Goal: Task Accomplishment & Management: Manage account settings

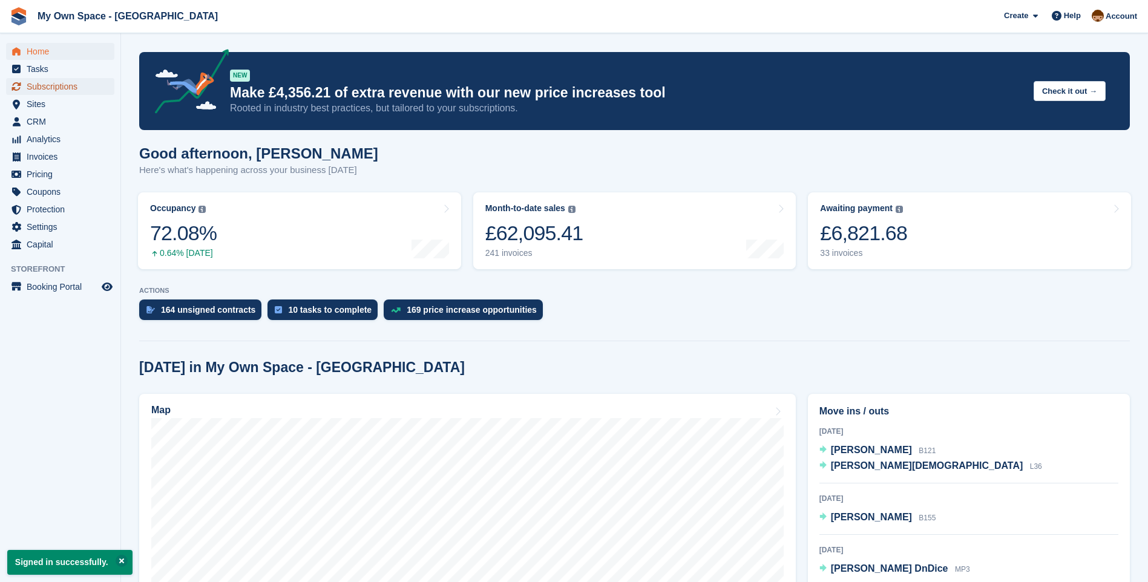
click at [36, 84] on span "Subscriptions" at bounding box center [63, 86] width 73 height 17
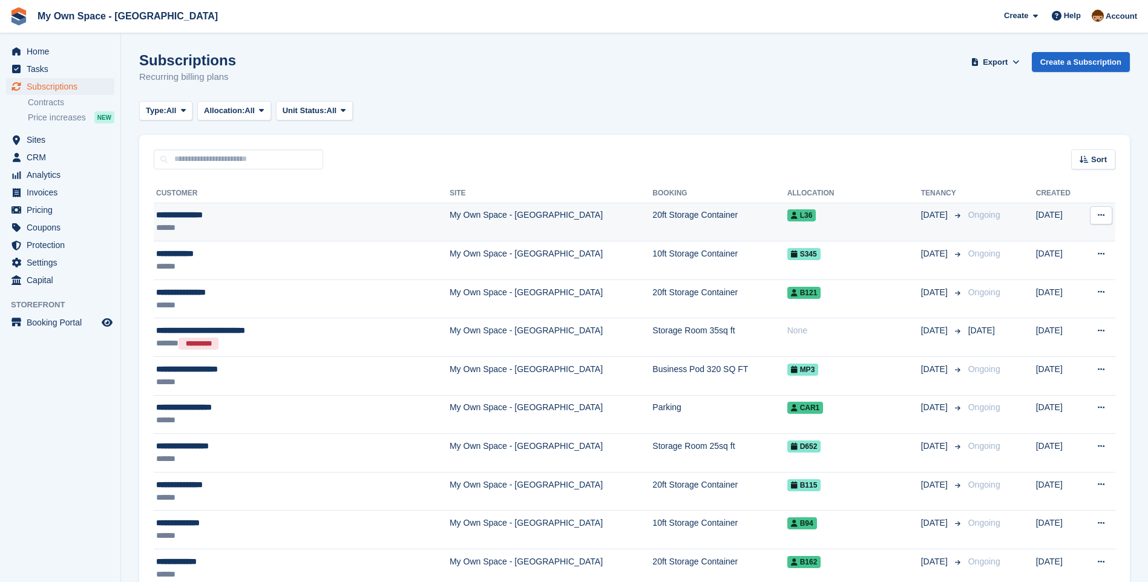
click at [450, 210] on td "My Own Space - [GEOGRAPHIC_DATA]" at bounding box center [551, 222] width 203 height 39
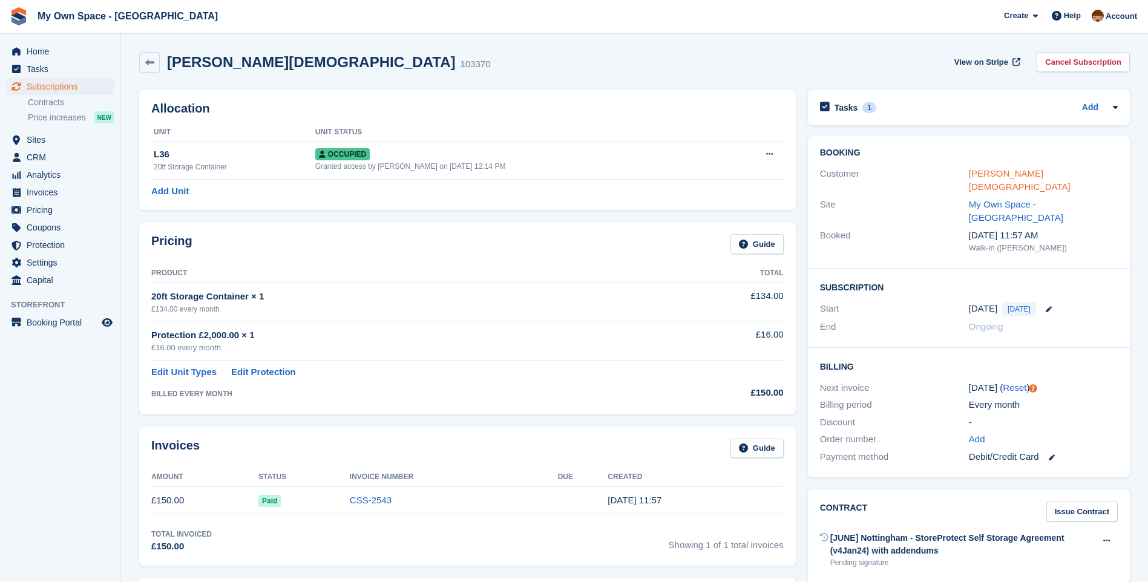
click at [984, 174] on link "[PERSON_NAME][DEMOGRAPHIC_DATA]" at bounding box center [1020, 180] width 102 height 24
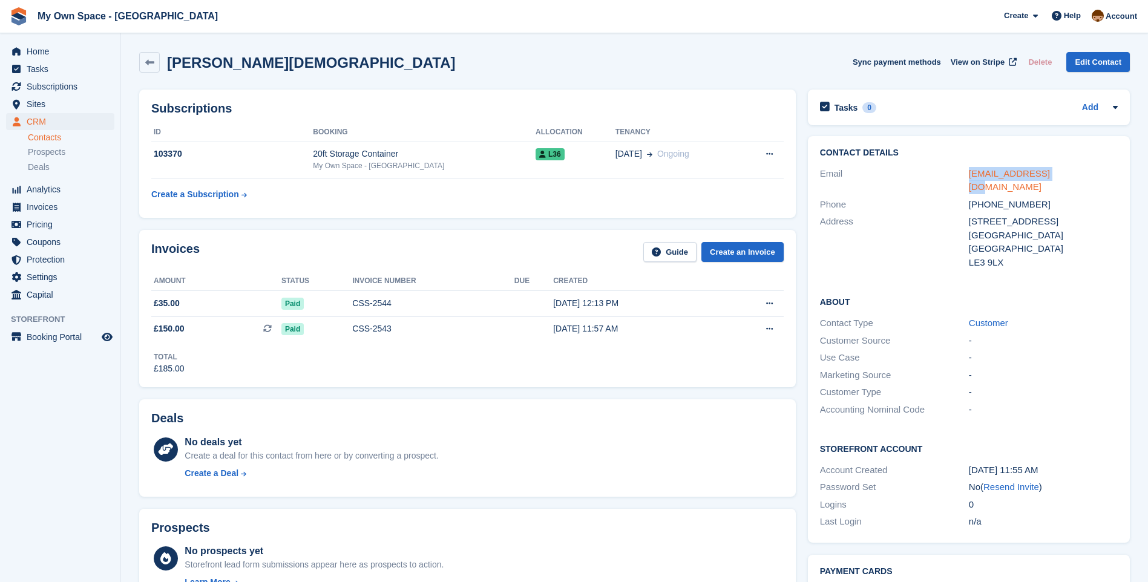
drag, startPoint x: 966, startPoint y: 174, endPoint x: 1053, endPoint y: 172, distance: 86.6
click at [1053, 172] on div "Email arevan@outlook.com" at bounding box center [969, 180] width 298 height 31
copy div "arevan@outlook.com"
click at [70, 85] on span "Subscriptions" at bounding box center [63, 86] width 73 height 17
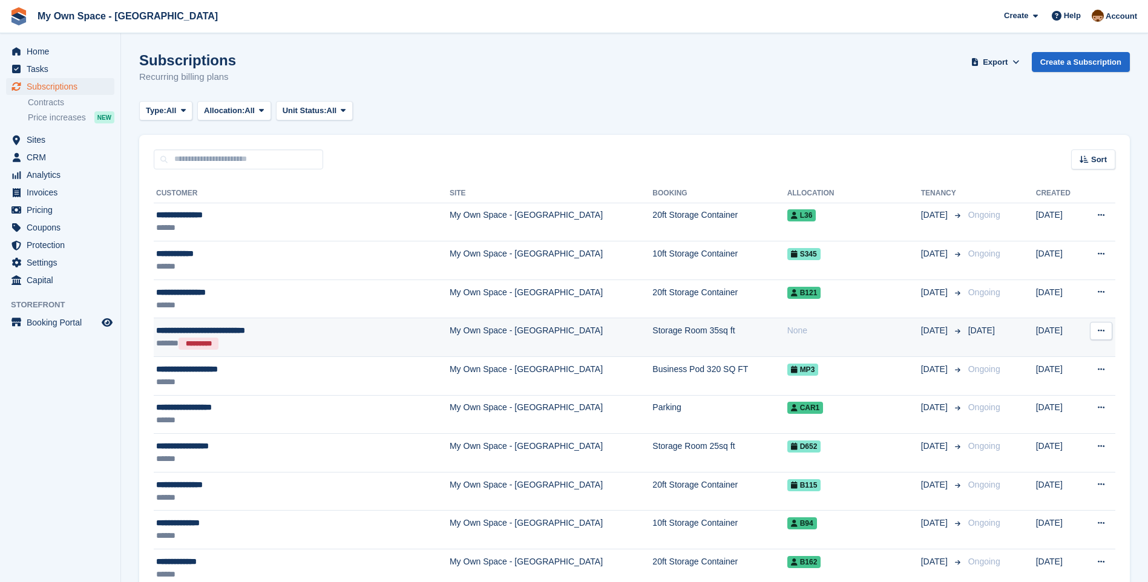
click at [265, 330] on div "**********" at bounding box center [266, 330] width 221 height 13
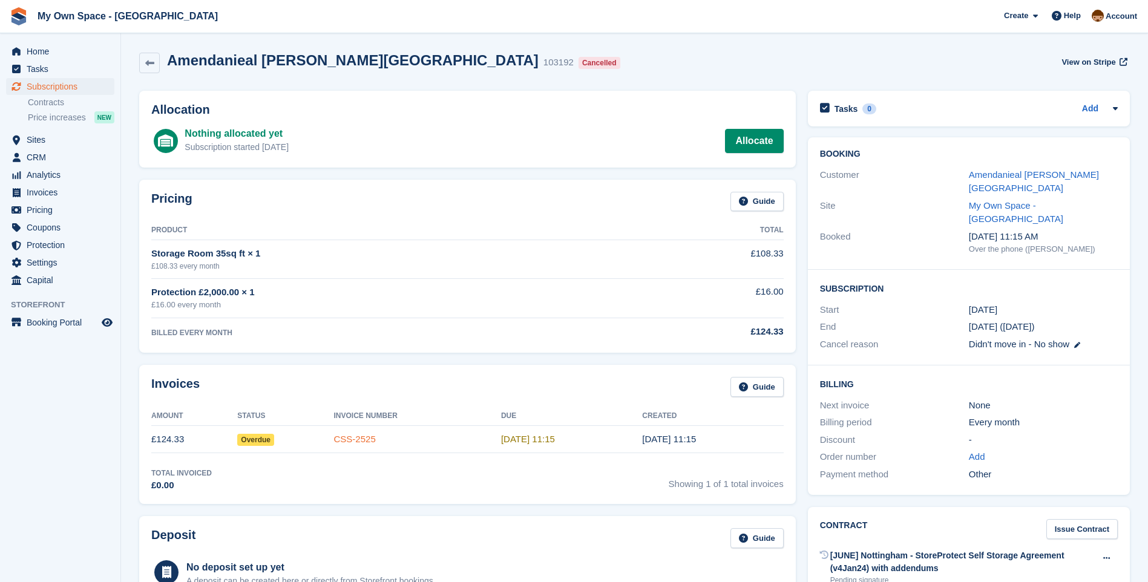
click at [352, 438] on link "CSS-2525" at bounding box center [355, 439] width 42 height 10
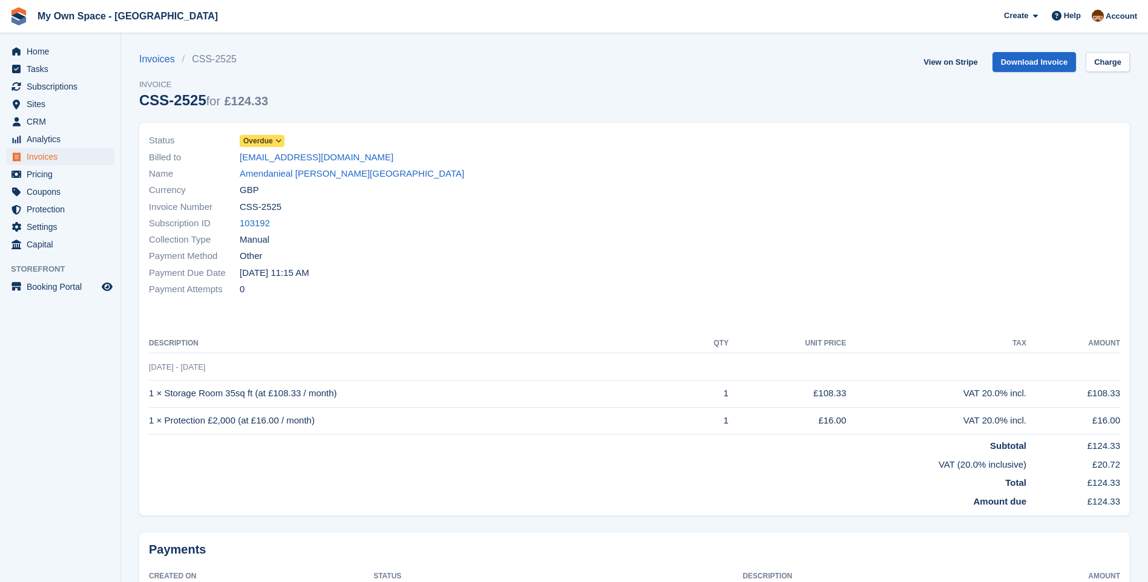
click at [274, 143] on span at bounding box center [279, 141] width 10 height 10
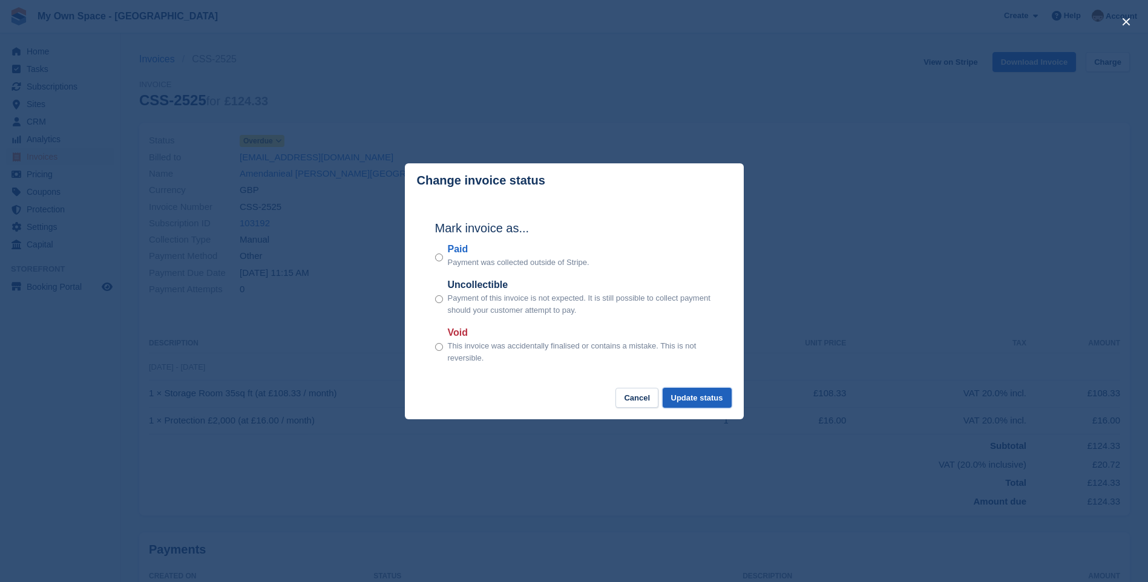
click at [705, 401] on button "Update status" at bounding box center [697, 398] width 69 height 20
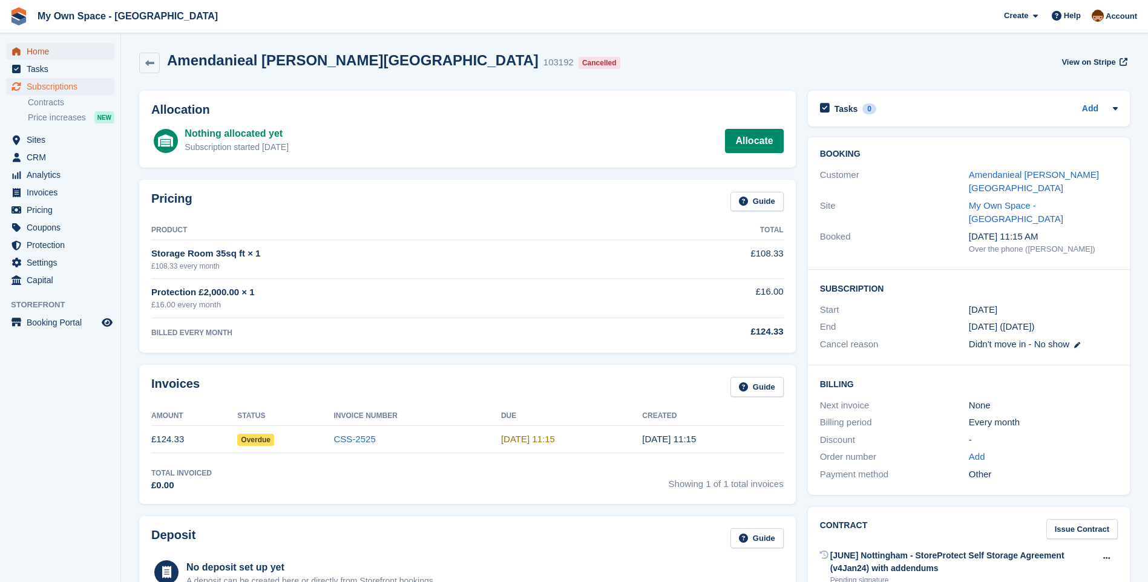
click at [50, 51] on span "Home" at bounding box center [63, 51] width 73 height 17
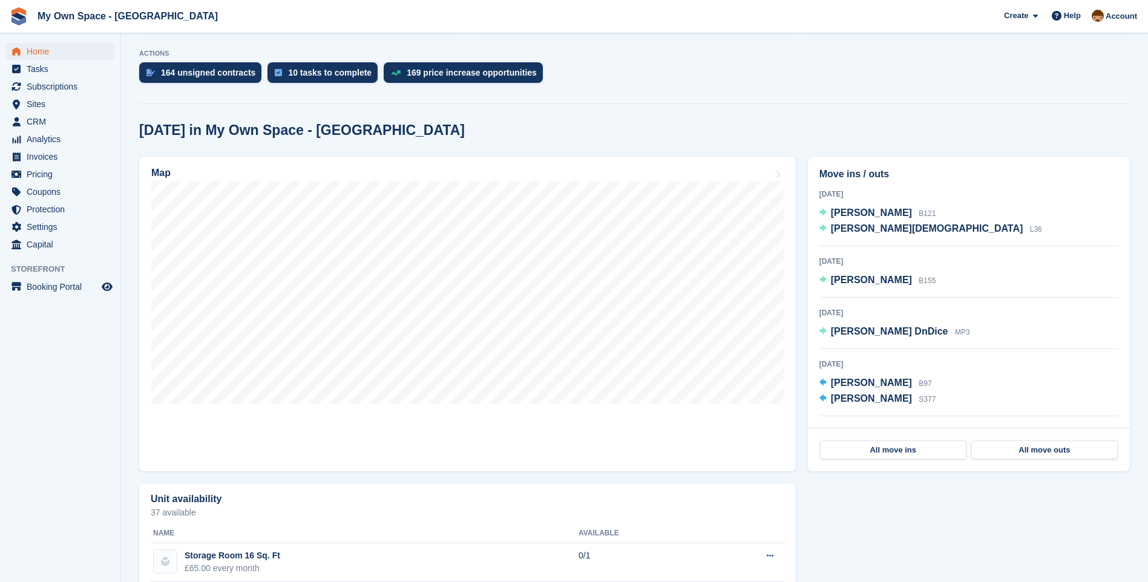
scroll to position [242, 0]
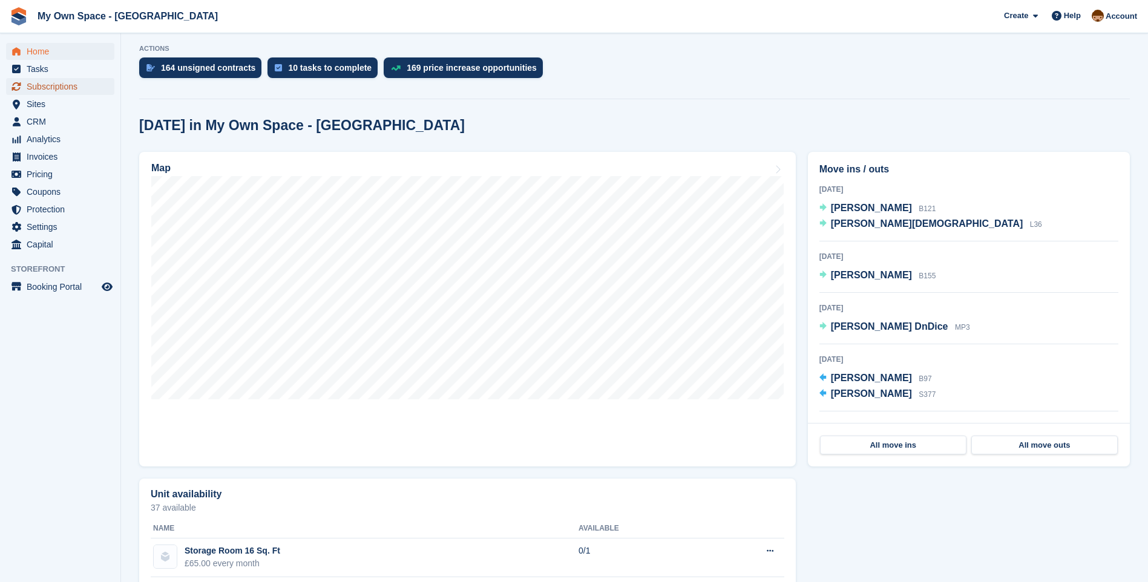
click at [72, 84] on span "Subscriptions" at bounding box center [63, 86] width 73 height 17
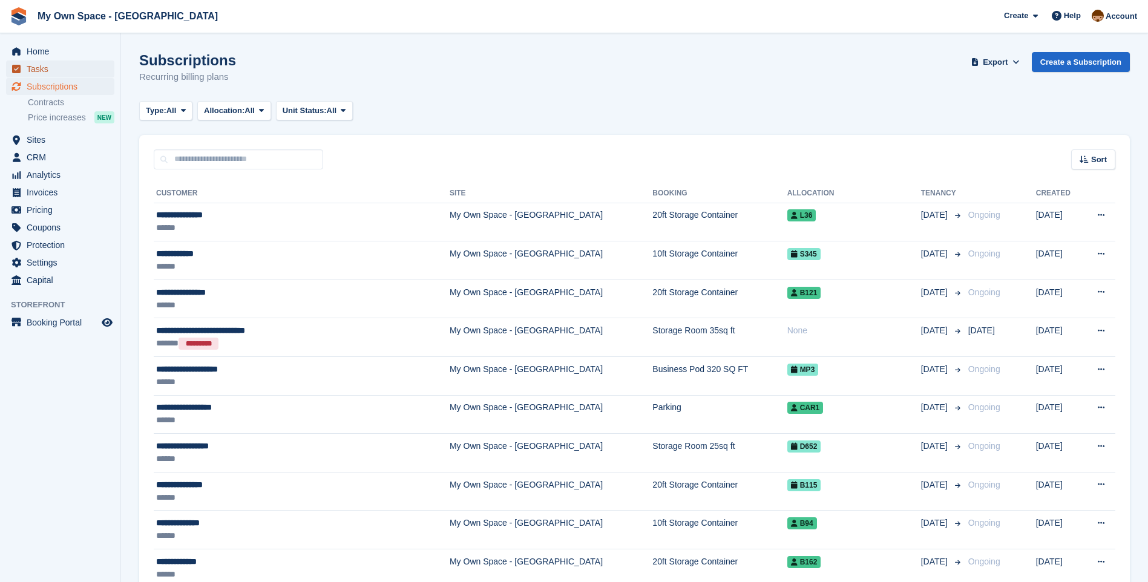
click at [48, 69] on span "Tasks" at bounding box center [63, 69] width 73 height 17
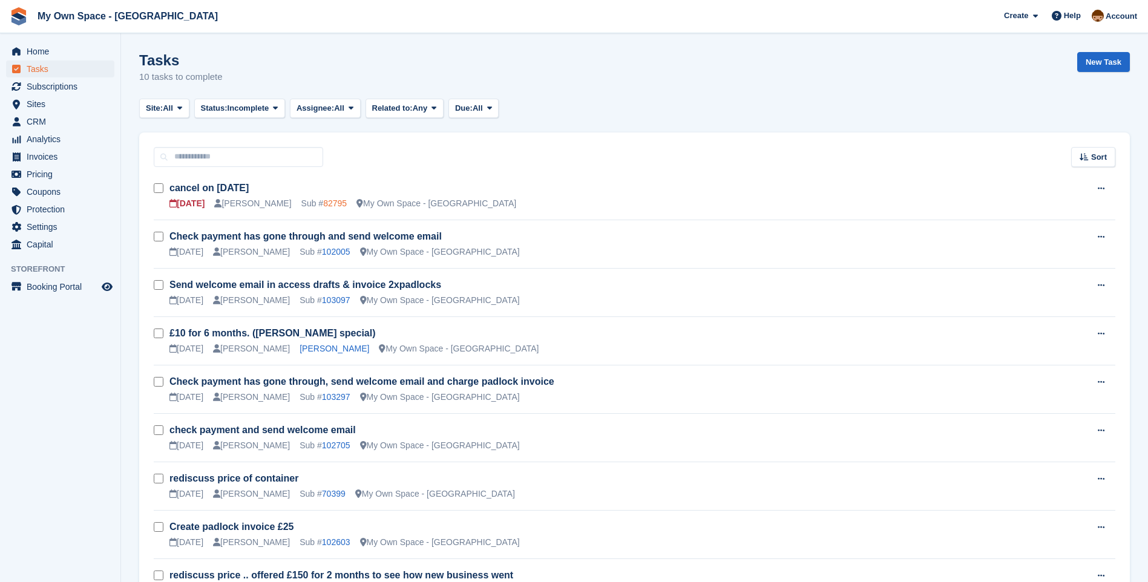
click at [323, 201] on link "82795" at bounding box center [335, 204] width 24 height 10
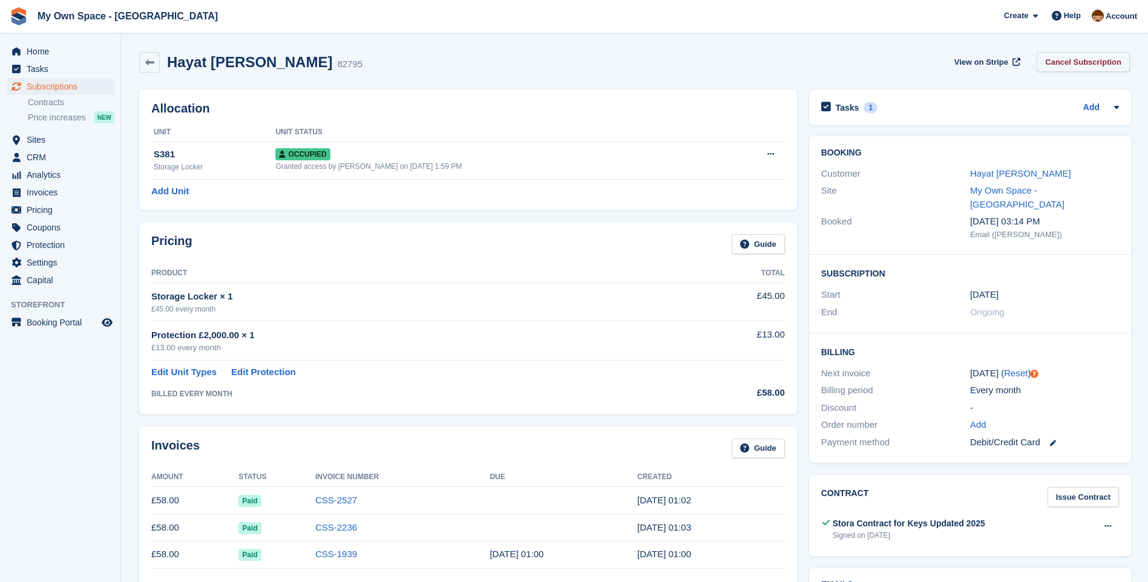
click at [1090, 59] on link "Cancel Subscription" at bounding box center [1083, 62] width 93 height 20
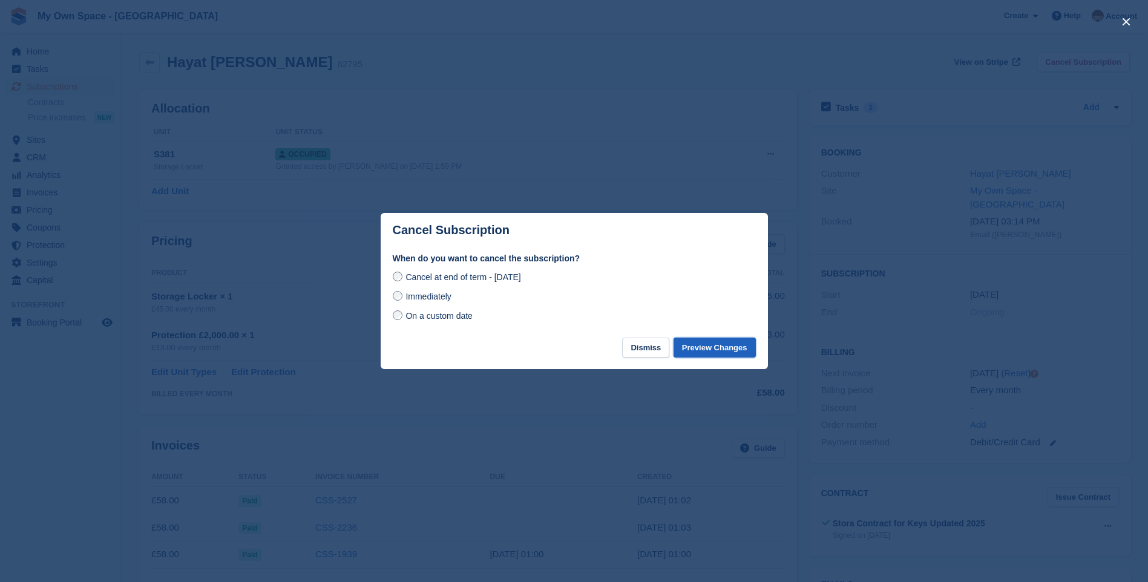
click at [721, 349] on button "Preview Changes" at bounding box center [715, 348] width 82 height 20
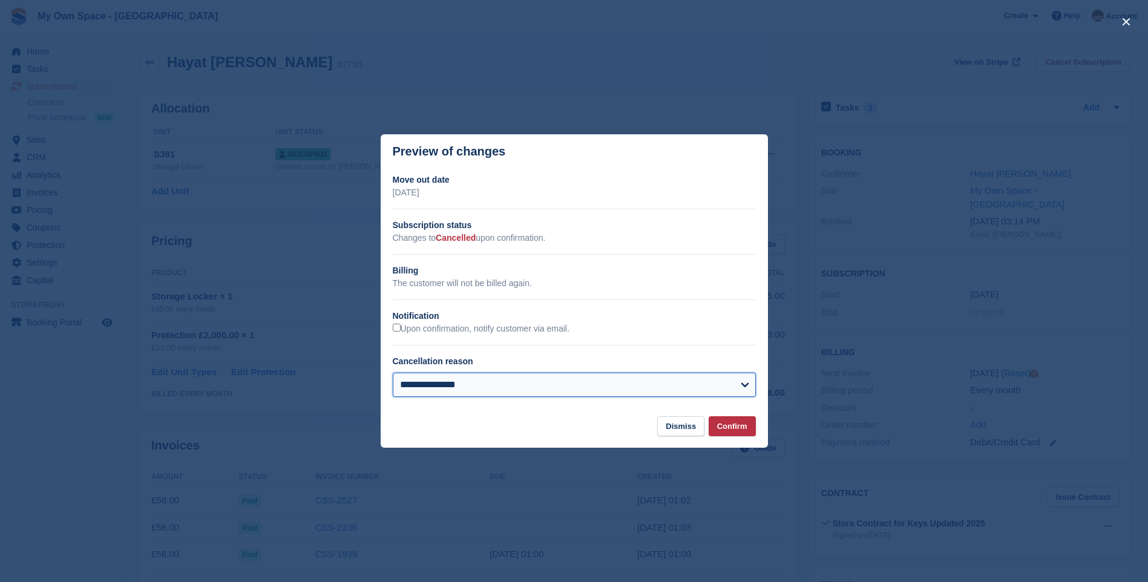
click at [459, 391] on select "**********" at bounding box center [574, 385] width 363 height 24
select select "**********"
click at [393, 374] on select "**********" at bounding box center [574, 385] width 363 height 24
click at [746, 430] on button "Confirm" at bounding box center [732, 426] width 47 height 20
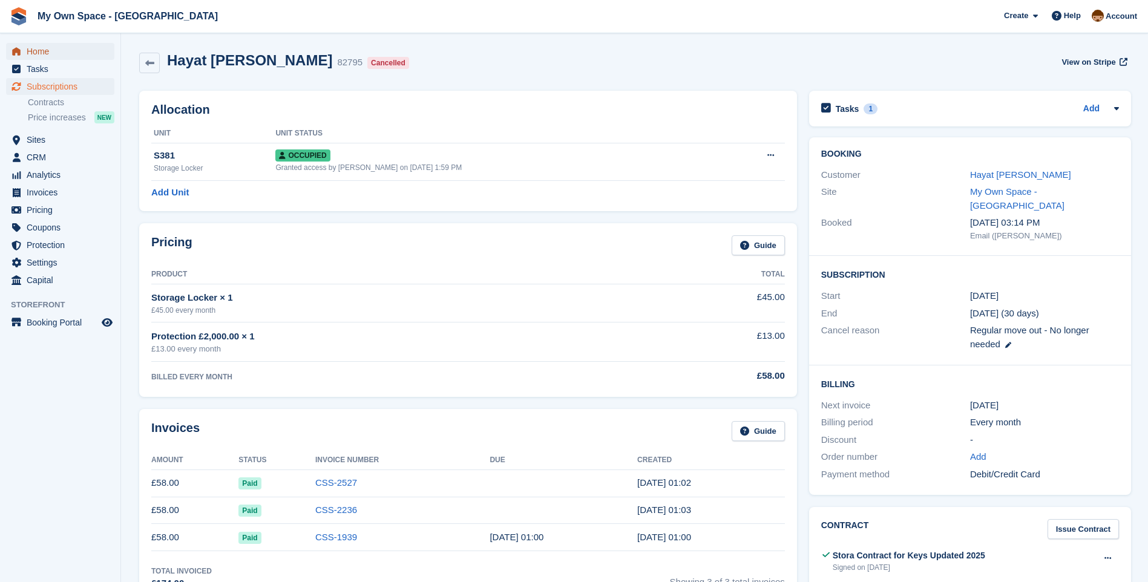
click at [45, 54] on span "Home" at bounding box center [63, 51] width 73 height 17
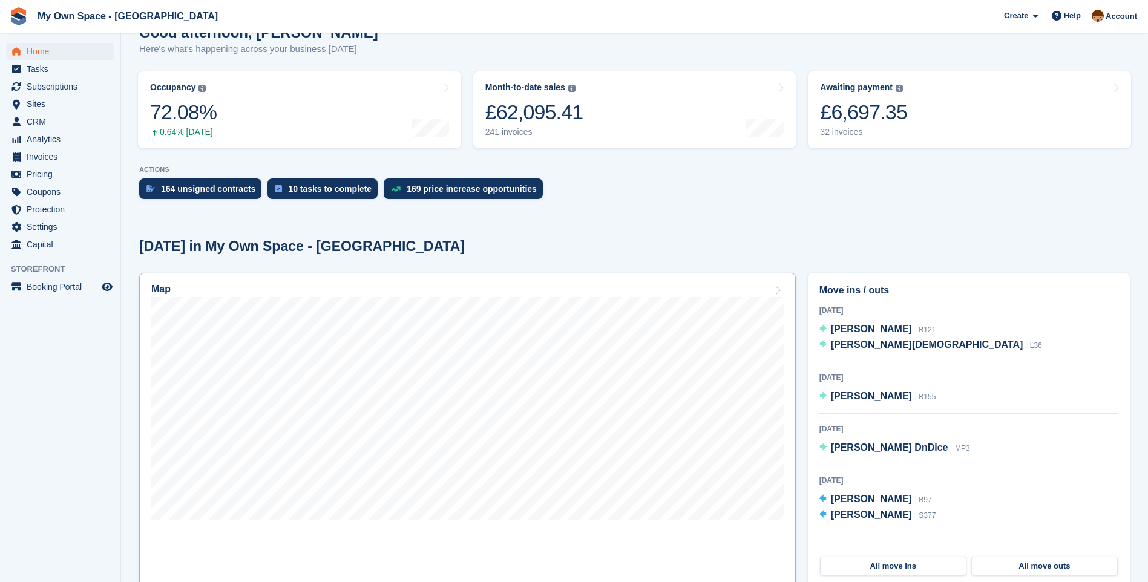
scroll to position [182, 0]
